Goal: Task Accomplishment & Management: Use online tool/utility

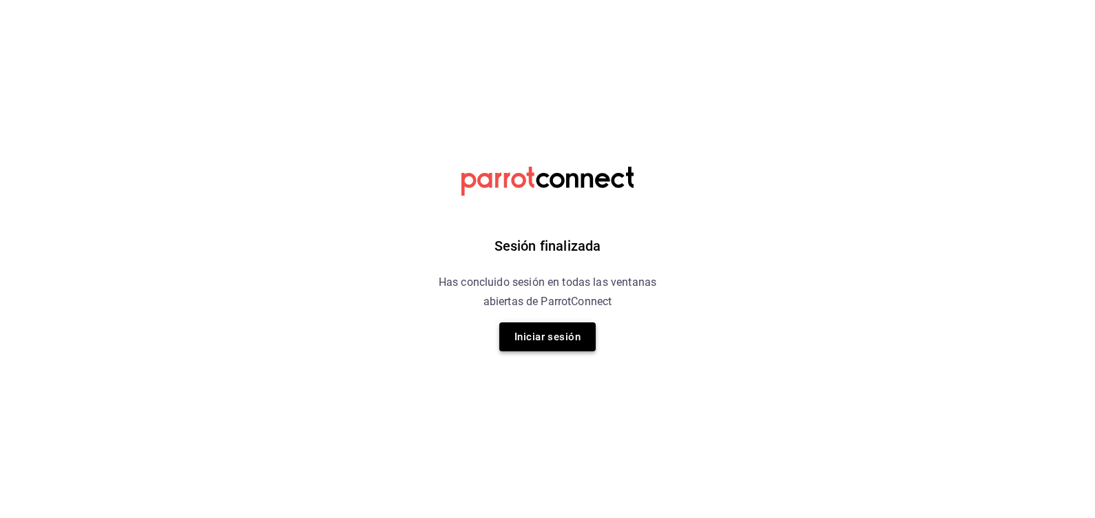
click at [551, 344] on button "Iniciar sesión" at bounding box center [547, 336] width 96 height 29
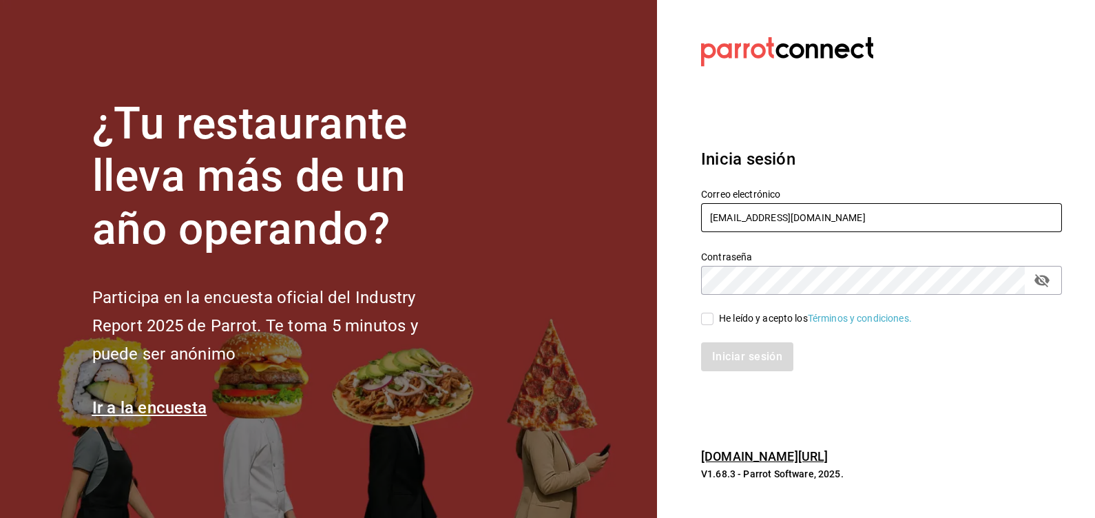
click at [820, 220] on input "[EMAIL_ADDRESS][DOMAIN_NAME]" at bounding box center [881, 217] width 361 height 29
click at [1040, 287] on icon "passwordField" at bounding box center [1042, 280] width 17 height 17
click at [948, 220] on input "[EMAIL_ADDRESS][DOMAIN_NAME]" at bounding box center [881, 217] width 361 height 29
type input "[EMAIL_ADDRESS][DOMAIN_NAME]"
click at [764, 320] on div "He leído y acepto los Términos y condiciones." at bounding box center [815, 318] width 193 height 14
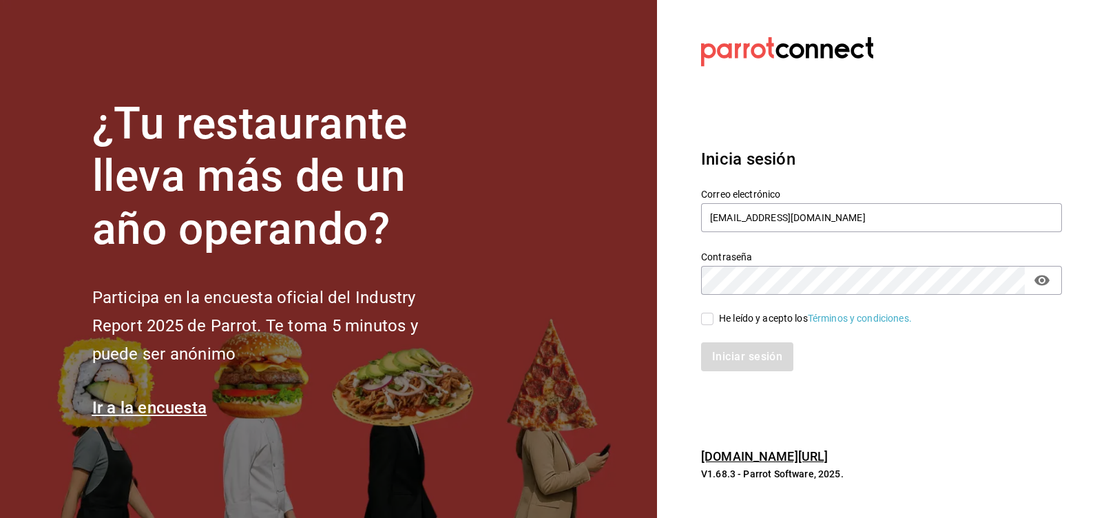
click at [714, 320] on input "He leído y acepto los Términos y condiciones." at bounding box center [707, 319] width 12 height 12
checkbox input "true"
click at [755, 357] on button "Iniciar sesión" at bounding box center [748, 356] width 94 height 29
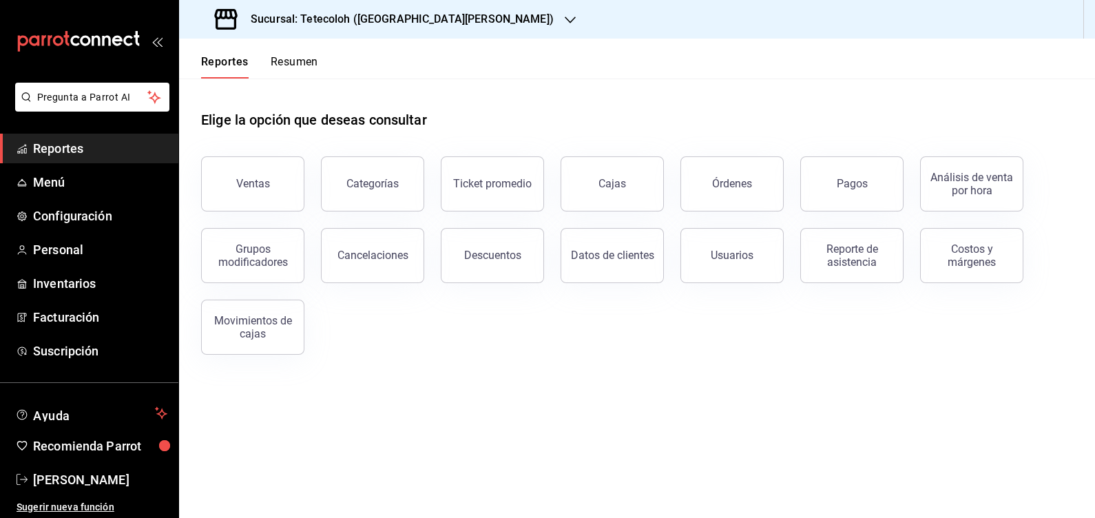
click at [344, 32] on div "Sucursal: Tetecoloh (San Agustin)" at bounding box center [385, 19] width 391 height 39
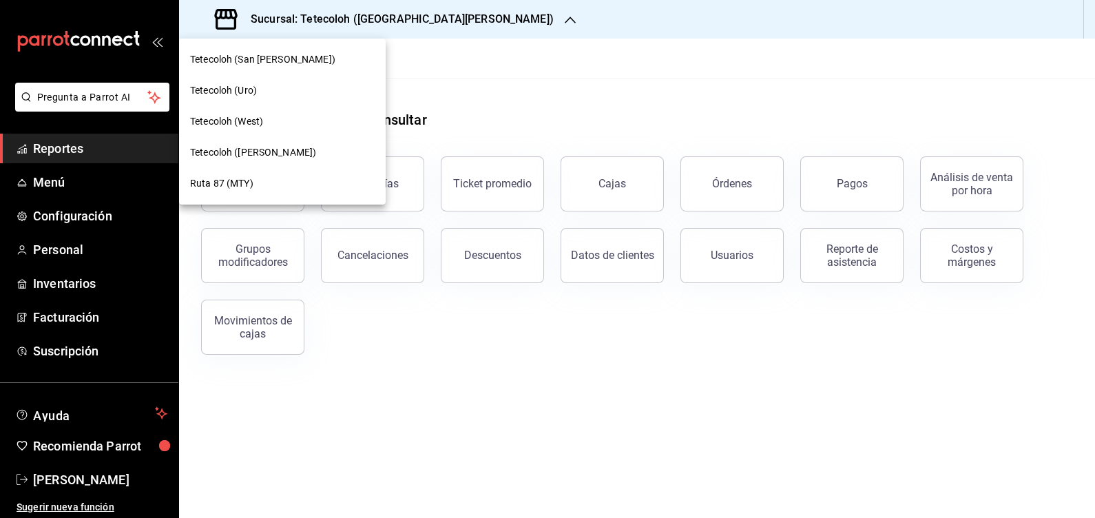
click at [315, 145] on div "Tetecoloh (Humberto Lobo)" at bounding box center [282, 152] width 185 height 14
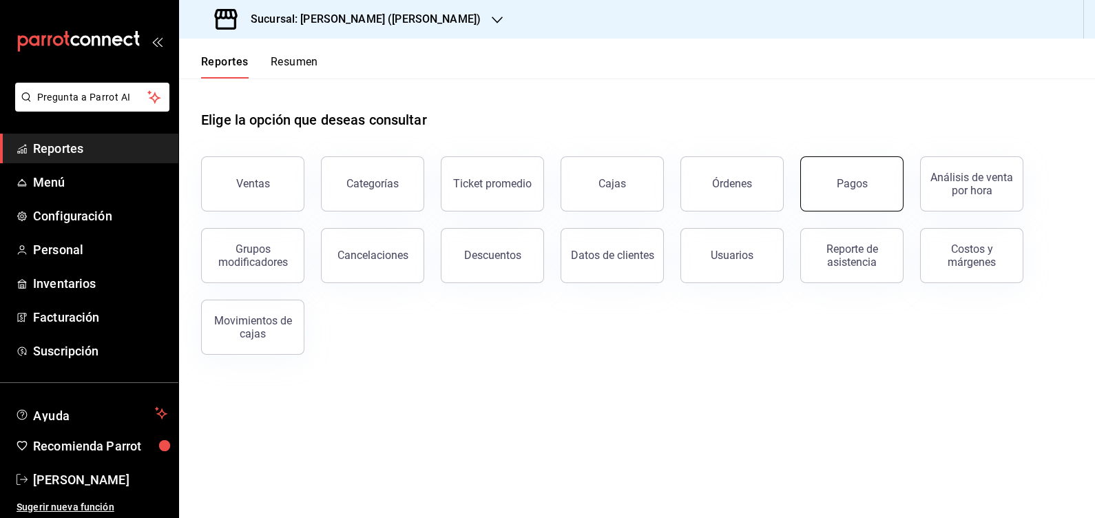
click at [866, 191] on button "Pagos" at bounding box center [851, 183] width 103 height 55
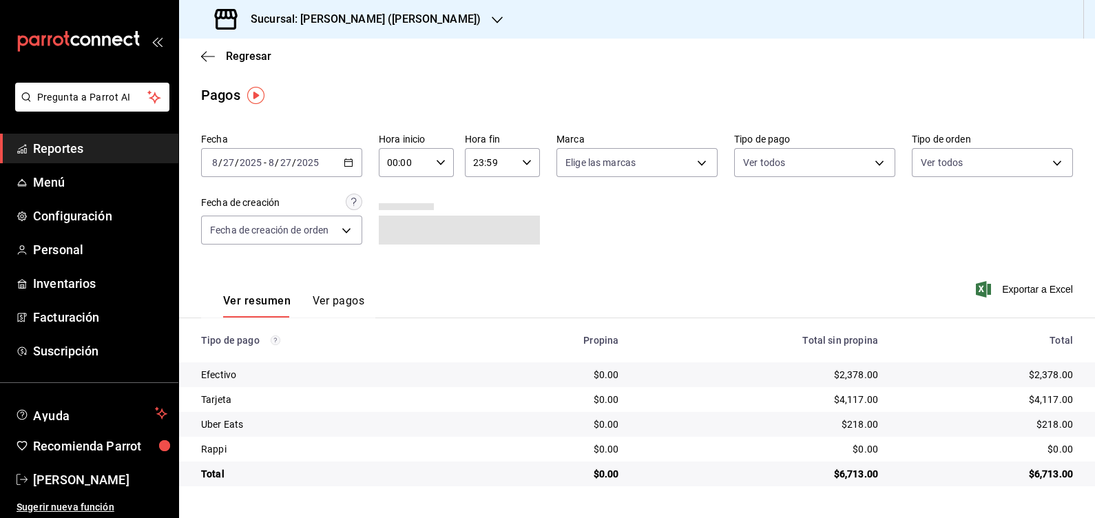
click at [395, 156] on input "00:00" at bounding box center [405, 163] width 52 height 28
click at [391, 200] on button "14" at bounding box center [398, 205] width 32 height 28
click at [578, 242] on div at bounding box center [547, 259] width 1095 height 518
click at [698, 251] on div "Fecha 2025-08-27 8 / 27 / 2025 - 2025-08-27 8 / 27 / 2025 Hora inicio 14:00 Hor…" at bounding box center [637, 194] width 872 height 134
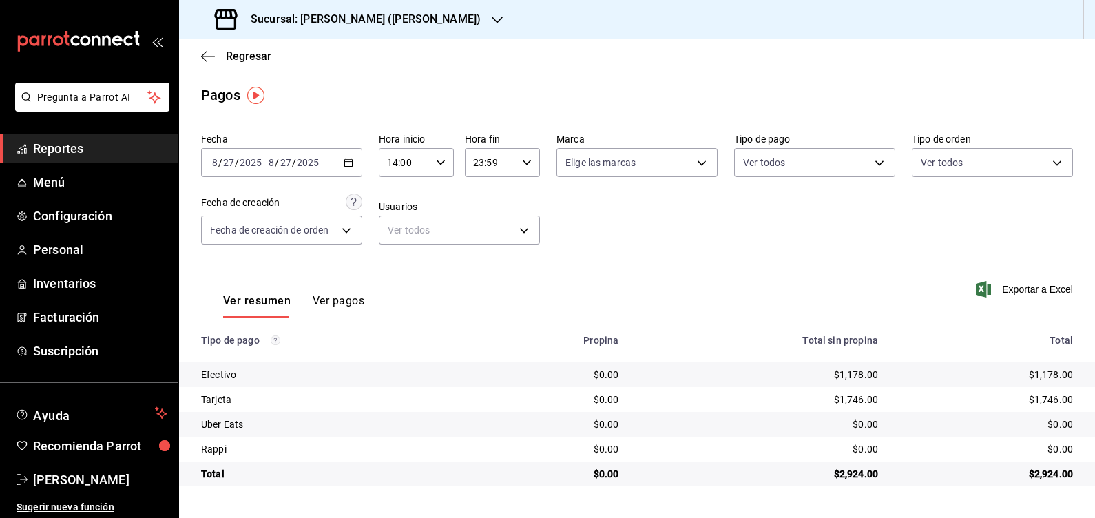
click at [428, 155] on input "14:00" at bounding box center [405, 163] width 52 height 28
click at [399, 209] on button "00" at bounding box center [398, 198] width 32 height 28
click at [395, 222] on span "14" at bounding box center [394, 218] width 15 height 11
type input "14:00"
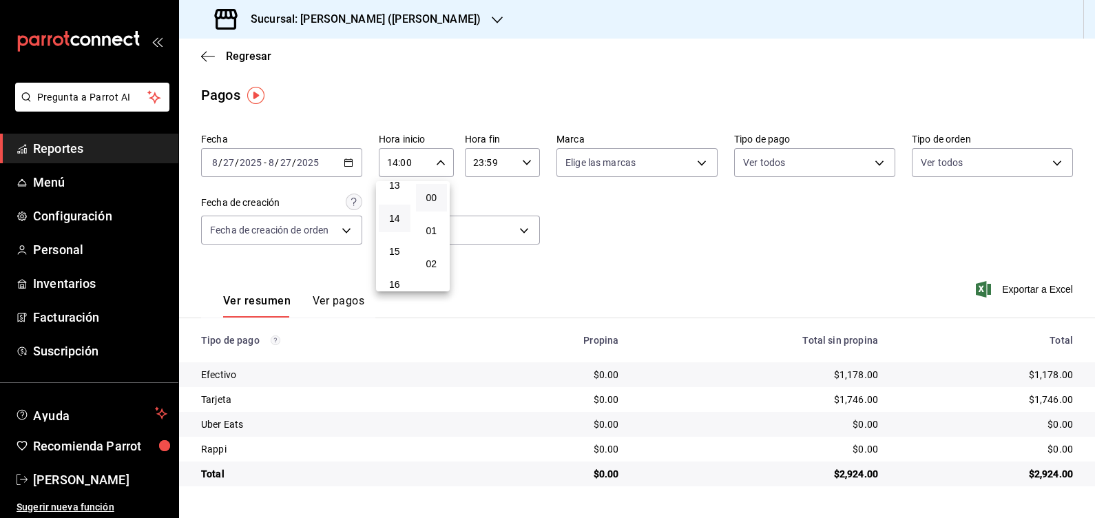
click at [341, 163] on div at bounding box center [547, 259] width 1095 height 518
